Goal: Task Accomplishment & Management: Manage account settings

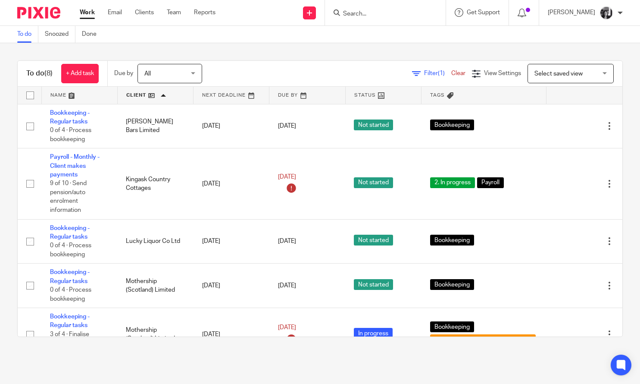
click at [138, 97] on link at bounding box center [155, 95] width 75 height 17
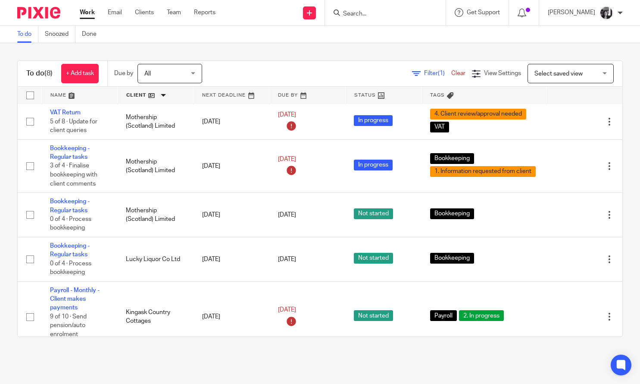
scroll to position [172, 0]
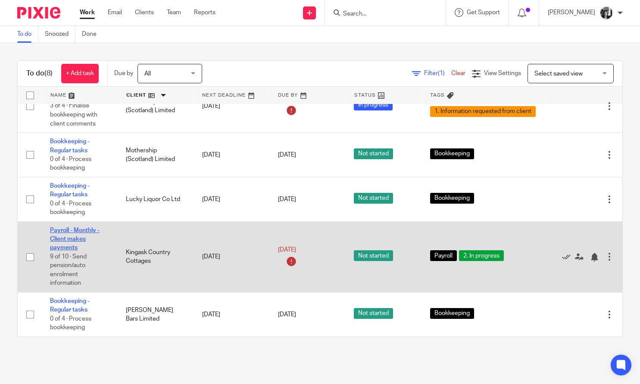
click at [61, 230] on link "Payroll - Monthly - Client makes payments" at bounding box center [75, 239] width 50 height 24
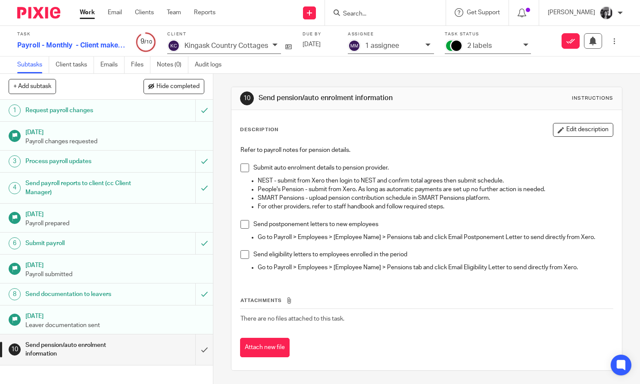
click at [241, 168] on span at bounding box center [245, 167] width 9 height 9
click at [522, 46] on div "Mark as done" at bounding box center [572, 41] width 101 height 16
click at [522, 45] on div "Mark as done" at bounding box center [572, 41] width 101 height 16
click at [524, 48] on div "Mark as done" at bounding box center [572, 41] width 101 height 16
click at [522, 44] on div "Mark as done" at bounding box center [572, 41] width 101 height 16
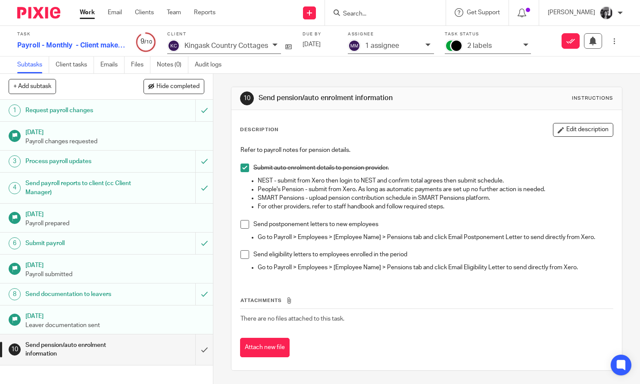
click at [528, 45] on icon at bounding box center [525, 44] width 5 height 5
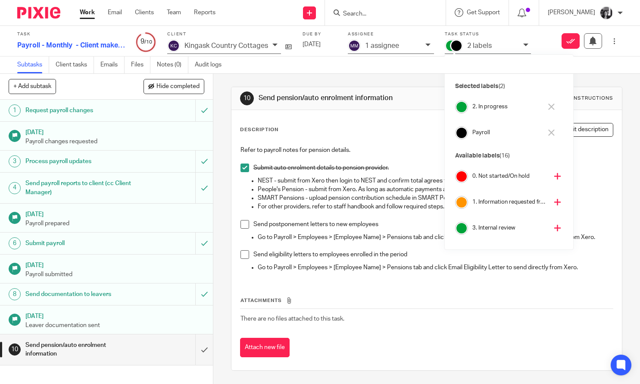
click at [555, 105] on button at bounding box center [552, 107] width 10 height 14
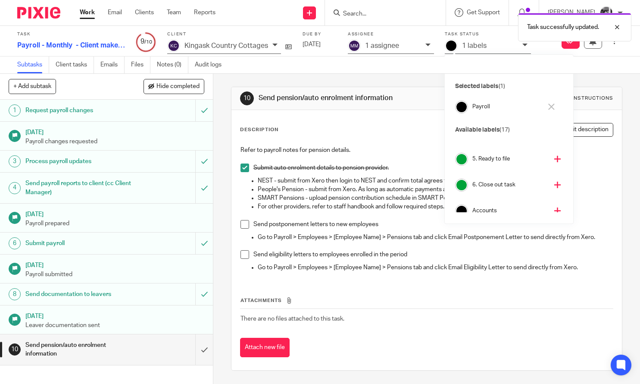
scroll to position [122, 0]
click at [554, 185] on icon at bounding box center [557, 184] width 6 height 6
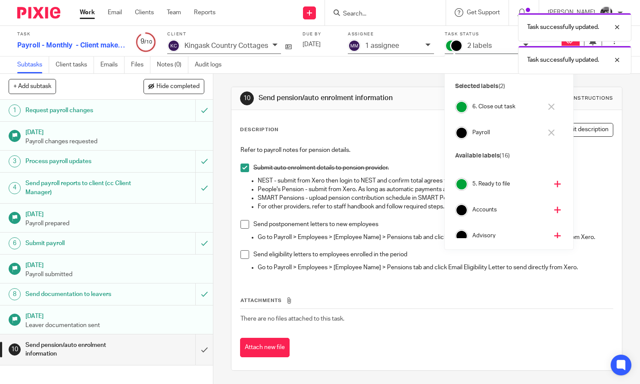
click at [215, 200] on div "10 Send pension/auto enrolment information Instructions Description Edit descri…" at bounding box center [426, 229] width 427 height 310
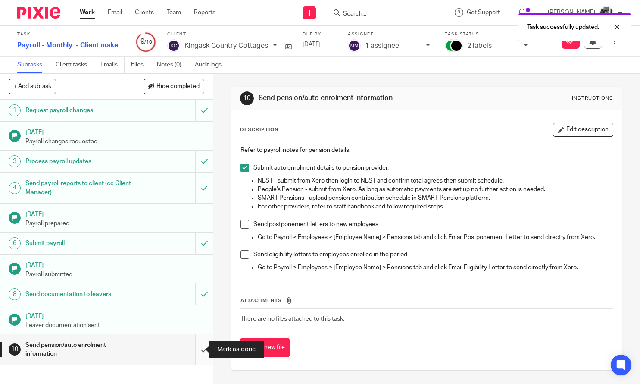
click at [196, 353] on input "submit" at bounding box center [106, 349] width 213 height 31
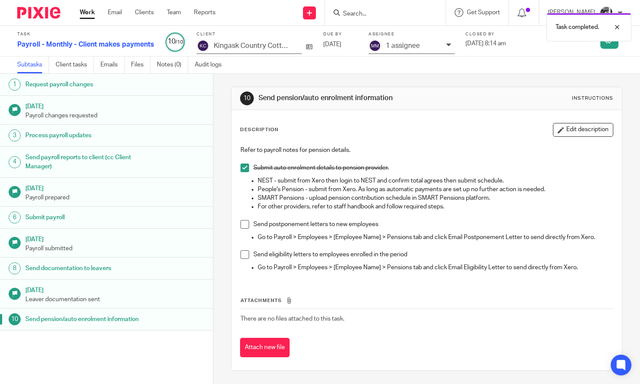
click at [88, 16] on link "Work" at bounding box center [87, 12] width 15 height 9
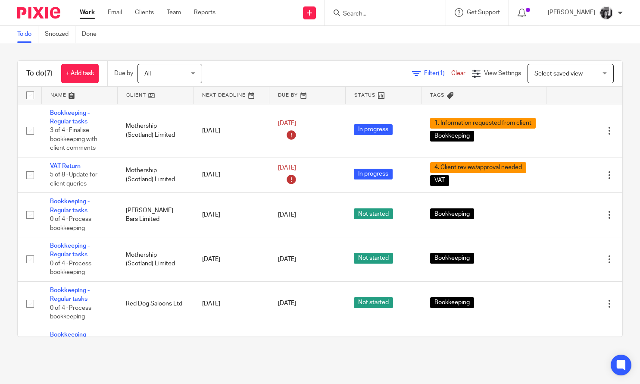
click at [137, 97] on link at bounding box center [155, 95] width 75 height 17
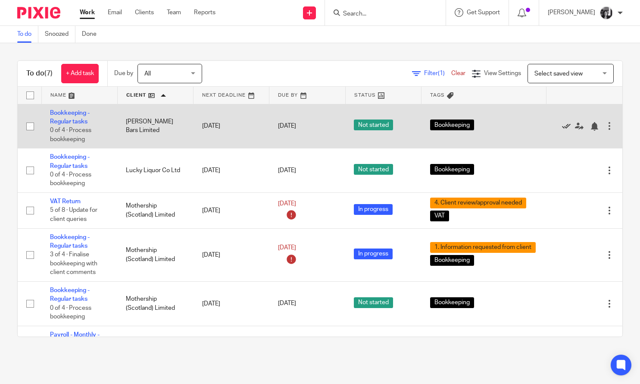
click at [566, 127] on icon at bounding box center [566, 126] width 9 height 9
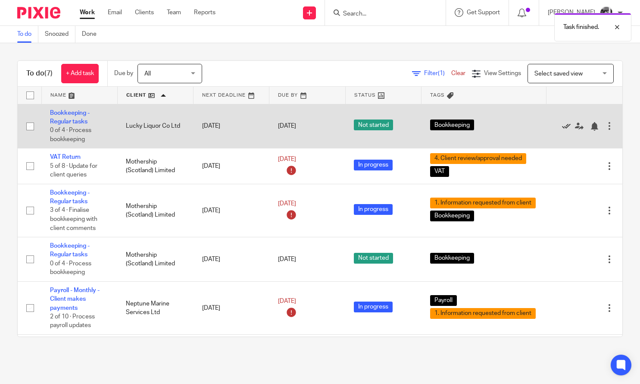
click at [564, 128] on icon at bounding box center [566, 126] width 9 height 9
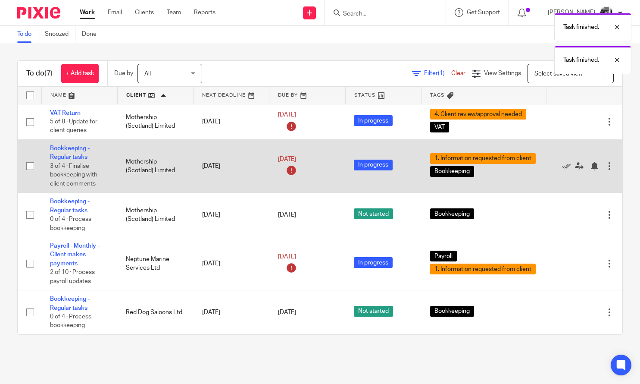
scroll to position [9, 0]
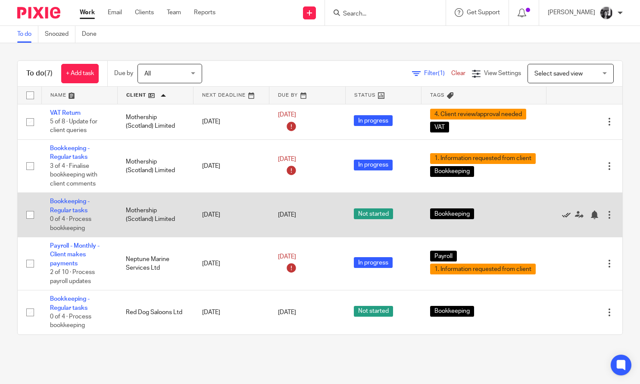
click at [564, 210] on icon at bounding box center [566, 214] width 9 height 9
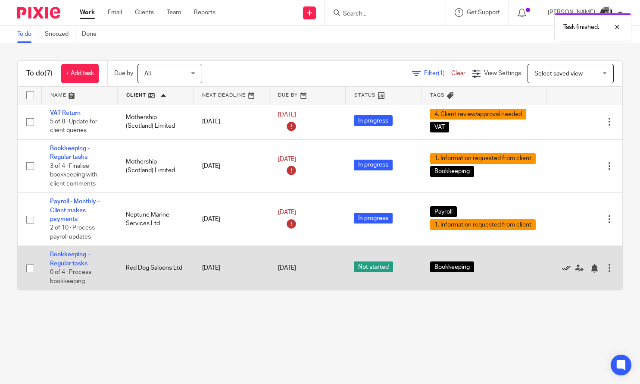
click at [565, 272] on icon at bounding box center [566, 268] width 9 height 9
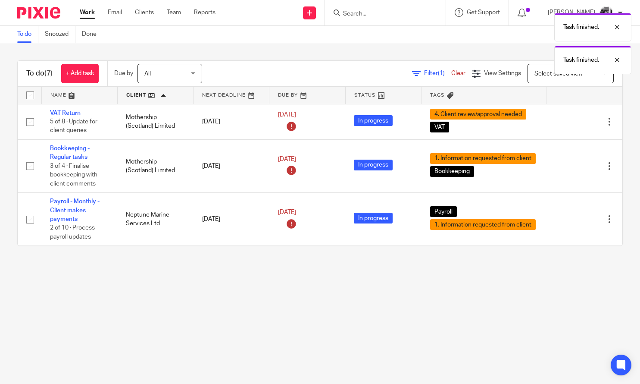
click at [510, 304] on main "To do Snoozed Done To do (7) + Add task Due by All All [DATE] [DATE] This week …" at bounding box center [320, 192] width 640 height 384
